Goal: Use online tool/utility: Utilize a website feature to perform a specific function

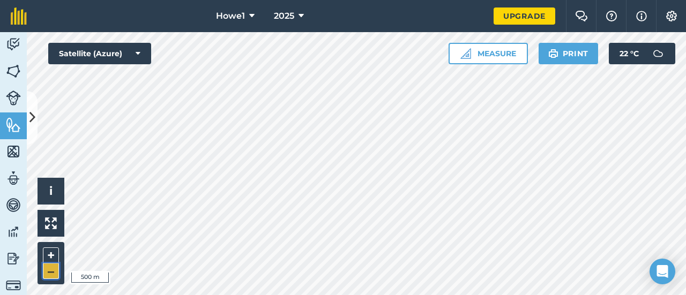
click at [48, 270] on button "–" at bounding box center [51, 272] width 16 height 16
click at [46, 252] on button "+" at bounding box center [51, 256] width 16 height 16
click at [400, 176] on div at bounding box center [356, 163] width 659 height 263
click at [54, 255] on button "+" at bounding box center [51, 256] width 16 height 16
click at [54, 254] on button "+" at bounding box center [51, 256] width 16 height 16
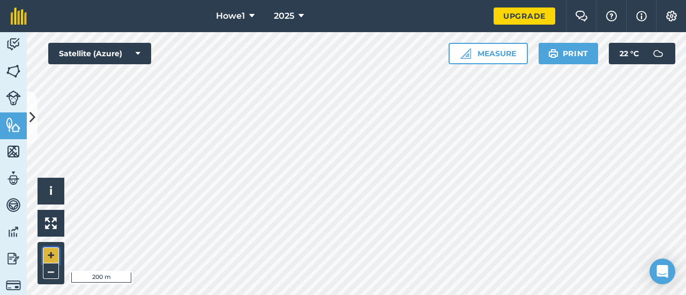
click at [50, 253] on button "+" at bounding box center [51, 256] width 16 height 16
click at [502, 55] on button "Measure" at bounding box center [488, 53] width 79 height 21
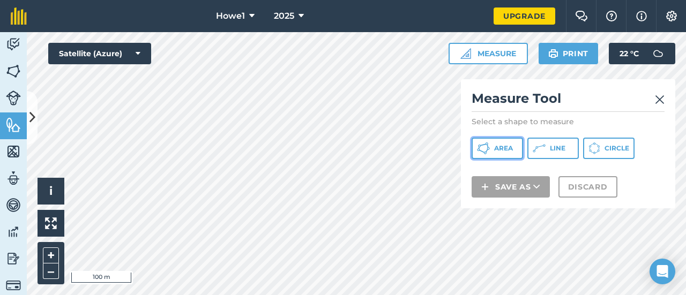
click at [501, 147] on span "Area" at bounding box center [503, 148] width 19 height 9
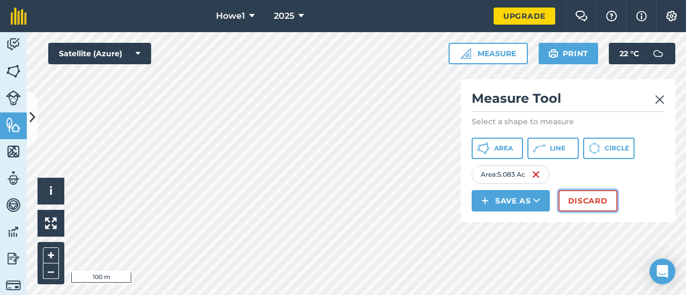
click at [581, 201] on button "Discard" at bounding box center [587, 200] width 59 height 21
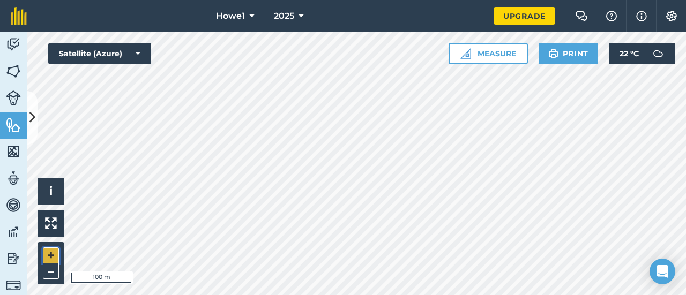
click at [54, 253] on button "+" at bounding box center [51, 256] width 16 height 16
click at [291, 186] on div at bounding box center [356, 163] width 659 height 263
click at [503, 59] on button "Measure" at bounding box center [488, 53] width 79 height 21
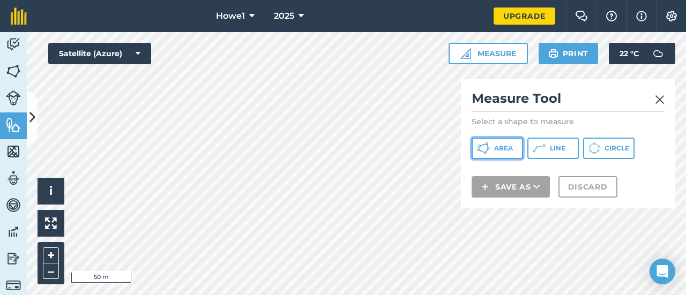
click at [513, 150] on button "Area" at bounding box center [497, 148] width 51 height 21
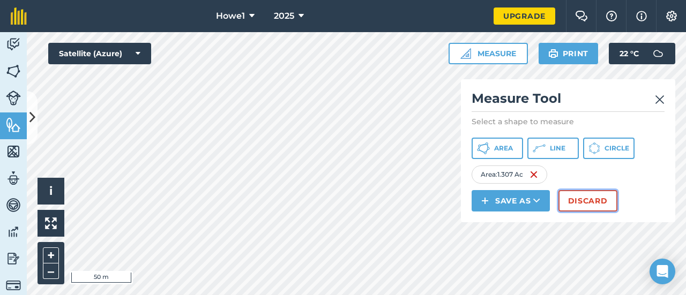
click at [584, 200] on button "Discard" at bounding box center [587, 200] width 59 height 21
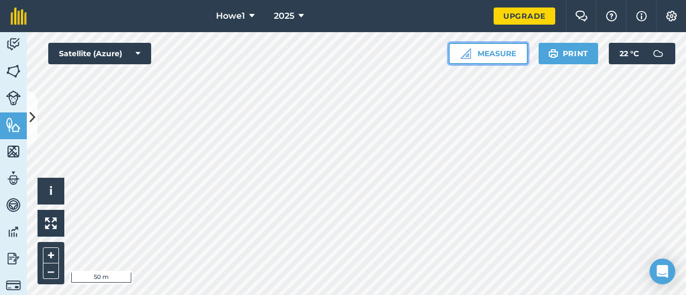
click at [505, 58] on button "Measure" at bounding box center [488, 53] width 79 height 21
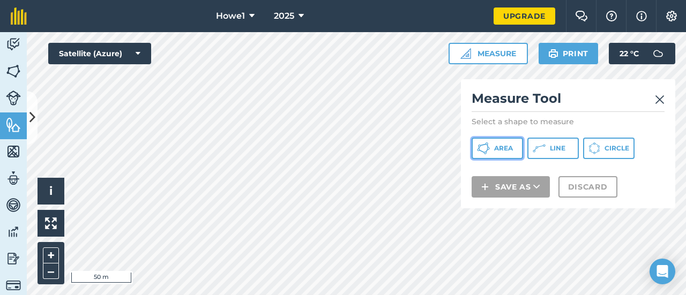
click at [513, 150] on button "Area" at bounding box center [497, 148] width 51 height 21
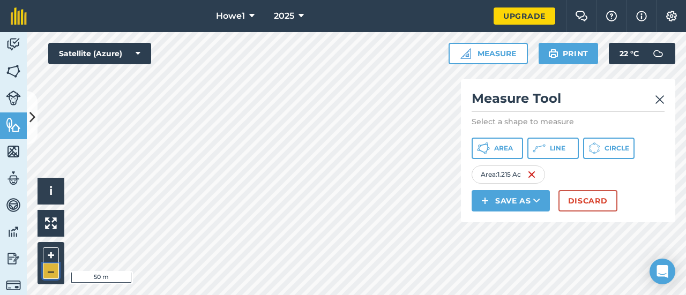
click at [50, 273] on button "–" at bounding box center [51, 272] width 16 height 16
click at [574, 200] on button "Discard" at bounding box center [587, 200] width 59 height 21
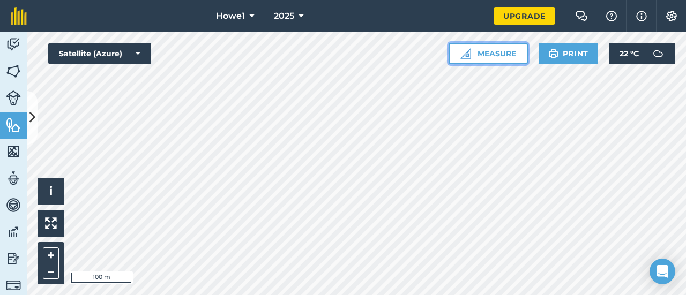
click at [505, 56] on button "Measure" at bounding box center [488, 53] width 79 height 21
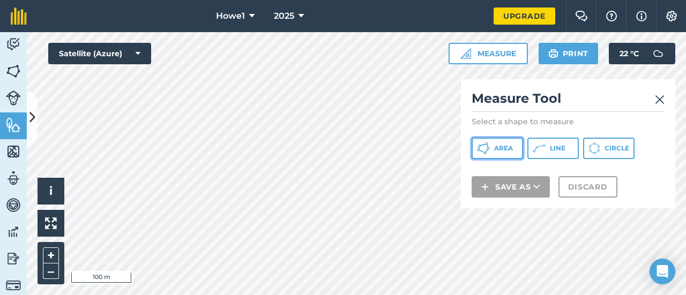
click at [517, 149] on button "Area" at bounding box center [497, 148] width 51 height 21
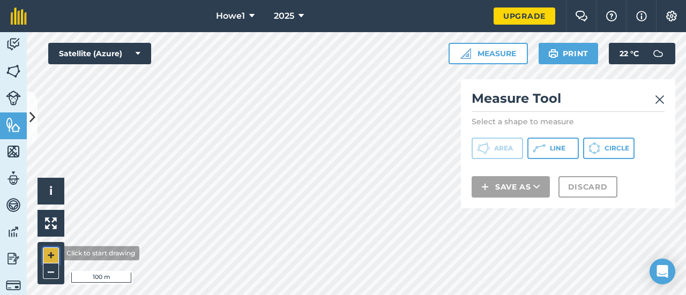
click at [50, 253] on button "+" at bounding box center [51, 256] width 16 height 16
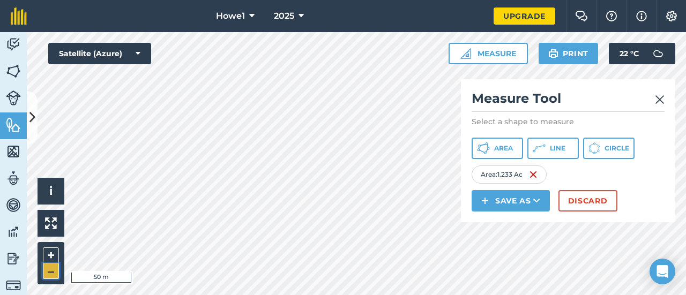
click at [56, 269] on button "–" at bounding box center [51, 272] width 16 height 16
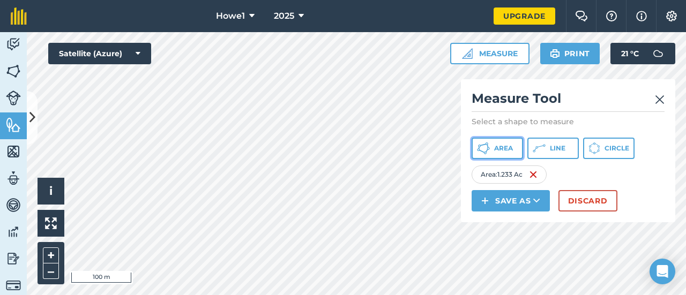
click at [497, 149] on span "Area" at bounding box center [503, 148] width 19 height 9
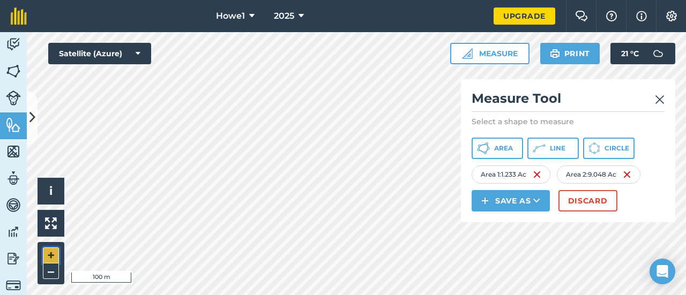
click at [52, 256] on button "+" at bounding box center [51, 256] width 16 height 16
click at [54, 255] on button "+" at bounding box center [51, 256] width 16 height 16
click at [574, 203] on button "Discard" at bounding box center [587, 200] width 59 height 21
